Goal: Information Seeking & Learning: Learn about a topic

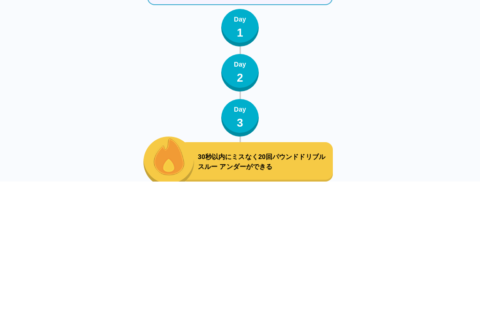
scroll to position [4045, 0]
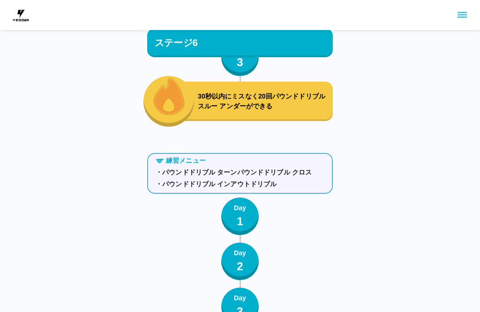
click at [240, 215] on p "1" at bounding box center [240, 221] width 7 height 17
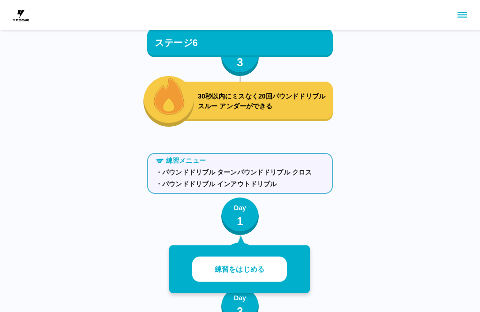
click at [263, 269] on p "練習をはじめる" at bounding box center [240, 269] width 50 height 11
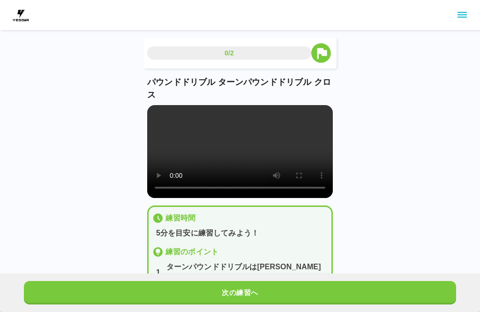
click at [167, 130] on video at bounding box center [240, 151] width 186 height 93
click at [175, 127] on video at bounding box center [240, 151] width 186 height 93
click at [163, 111] on video at bounding box center [240, 151] width 186 height 93
click at [190, 136] on video at bounding box center [240, 151] width 186 height 93
click at [248, 157] on video at bounding box center [240, 151] width 186 height 93
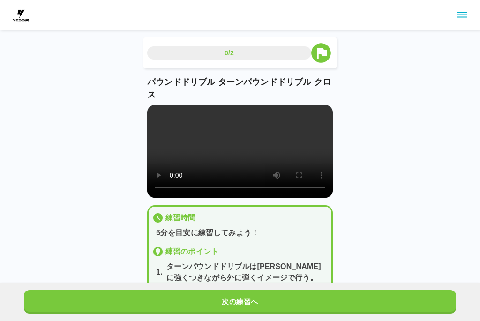
click at [153, 114] on video at bounding box center [240, 151] width 186 height 93
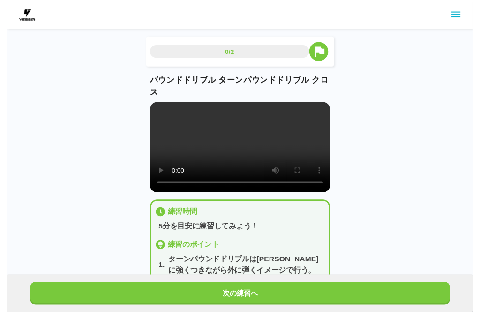
scroll to position [9, 0]
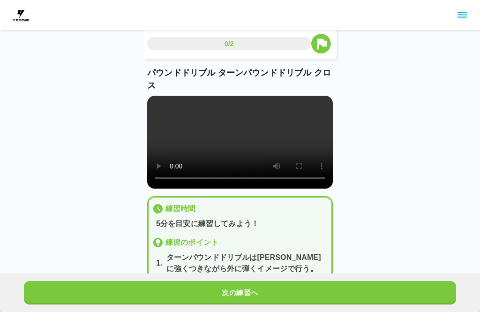
click at [308, 290] on button "次の練習へ" at bounding box center [240, 292] width 432 height 23
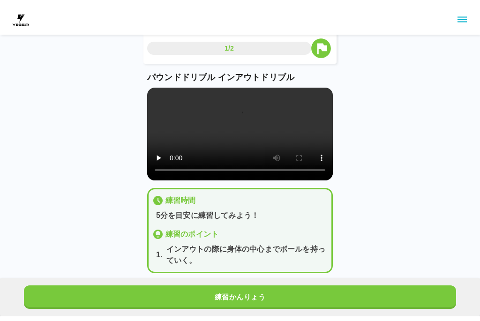
scroll to position [0, 0]
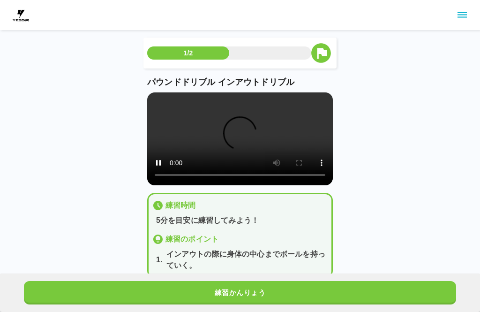
click at [246, 135] on video at bounding box center [240, 138] width 186 height 93
click at [161, 104] on video at bounding box center [240, 138] width 186 height 93
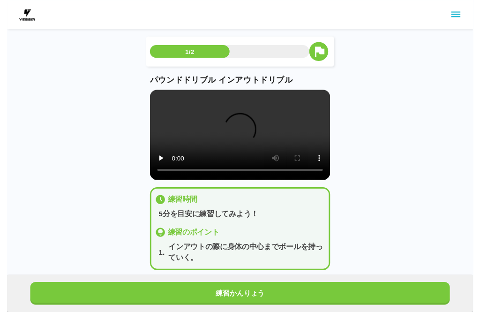
scroll to position [9, 0]
